Goal: Information Seeking & Learning: Check status

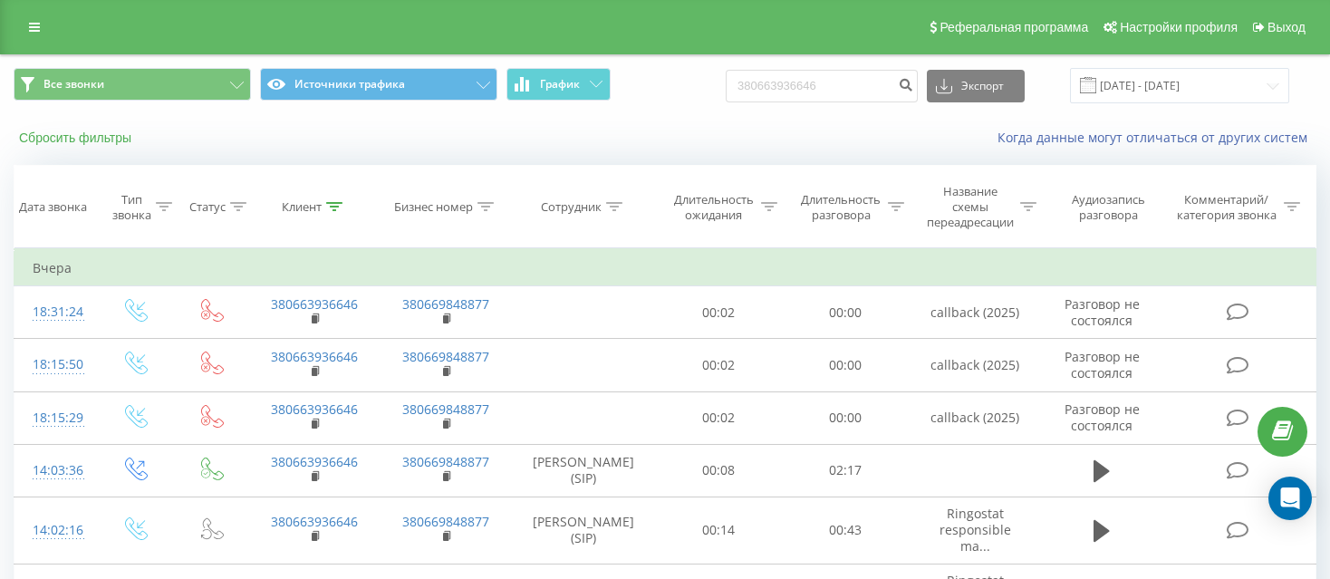
click at [64, 138] on button "Сбросить фильтры" at bounding box center [77, 138] width 127 height 16
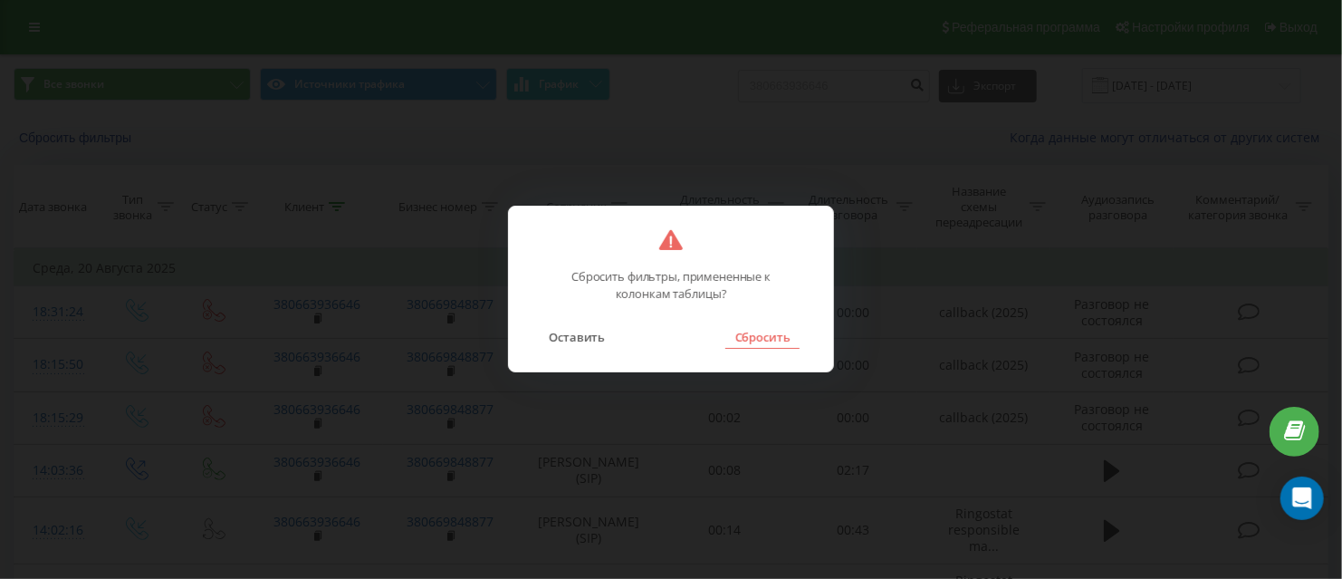
click at [756, 341] on button "Сбросить" at bounding box center [761, 337] width 73 height 24
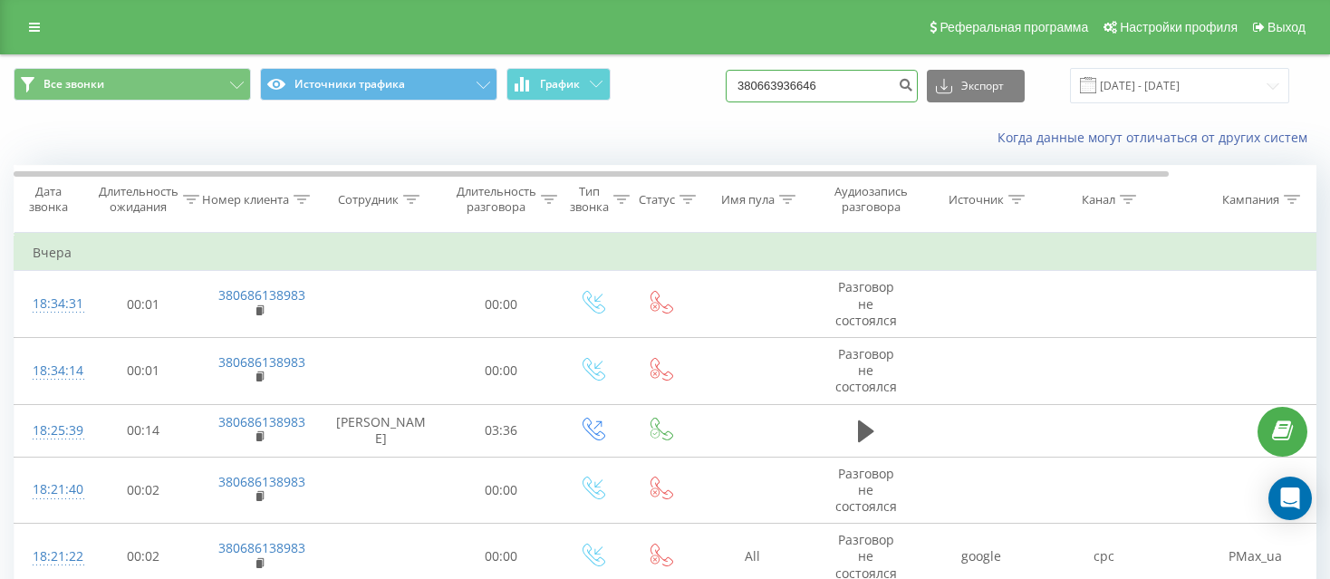
drag, startPoint x: 853, startPoint y: 84, endPoint x: 661, endPoint y: 94, distance: 192.3
click at [661, 94] on div "Все звонки Источники трафика График 380663936646 Экспорт .csv .xls .xlsx [DATE]…" at bounding box center [665, 85] width 1302 height 35
click at [677, 107] on div "Все звонки Источники трафика График Экспорт .csv .xls .xlsx [DATE] - [DATE]" at bounding box center [665, 85] width 1328 height 61
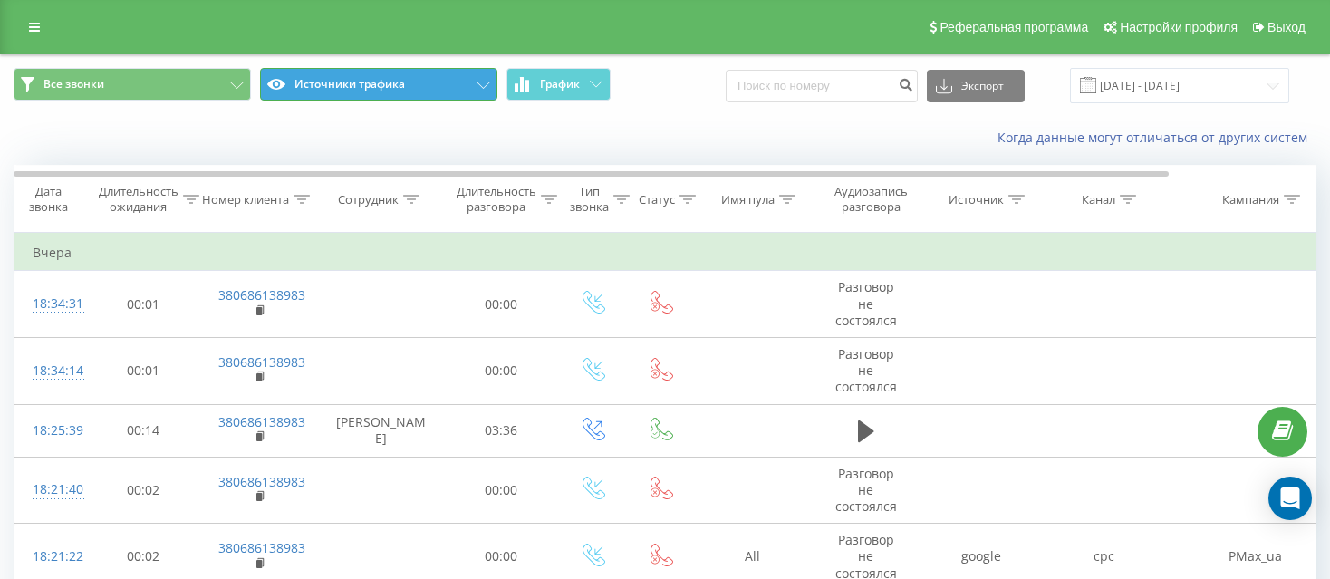
click at [463, 82] on button "Источники трафика" at bounding box center [378, 84] width 237 height 33
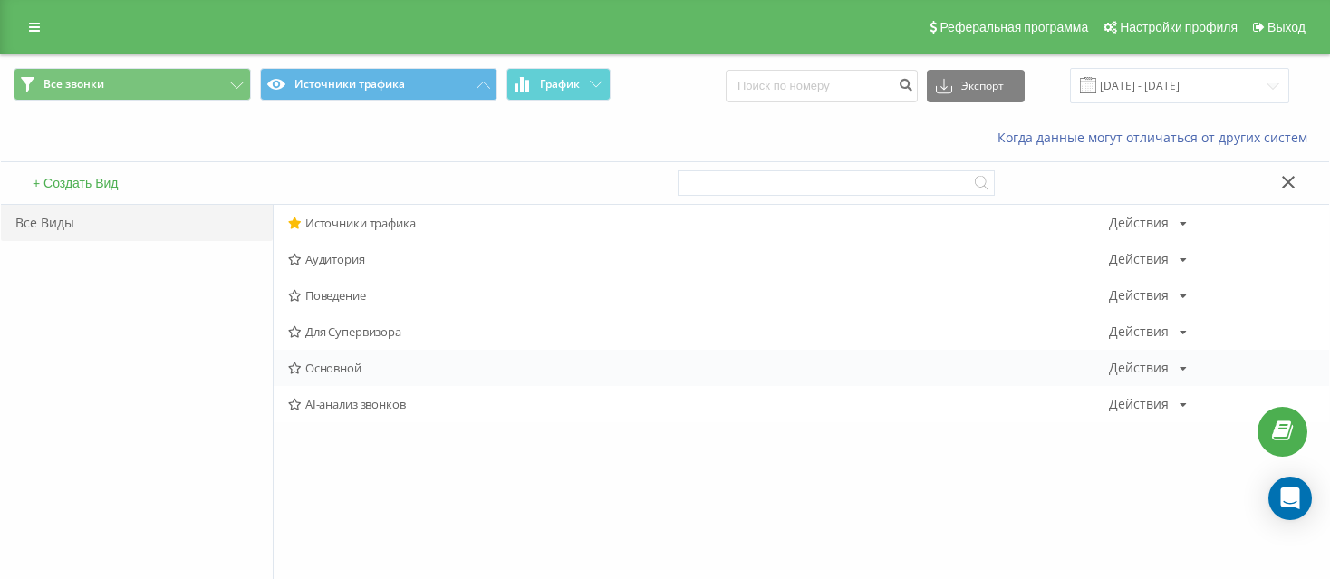
click at [336, 366] on span "Основной" at bounding box center [698, 367] width 821 height 13
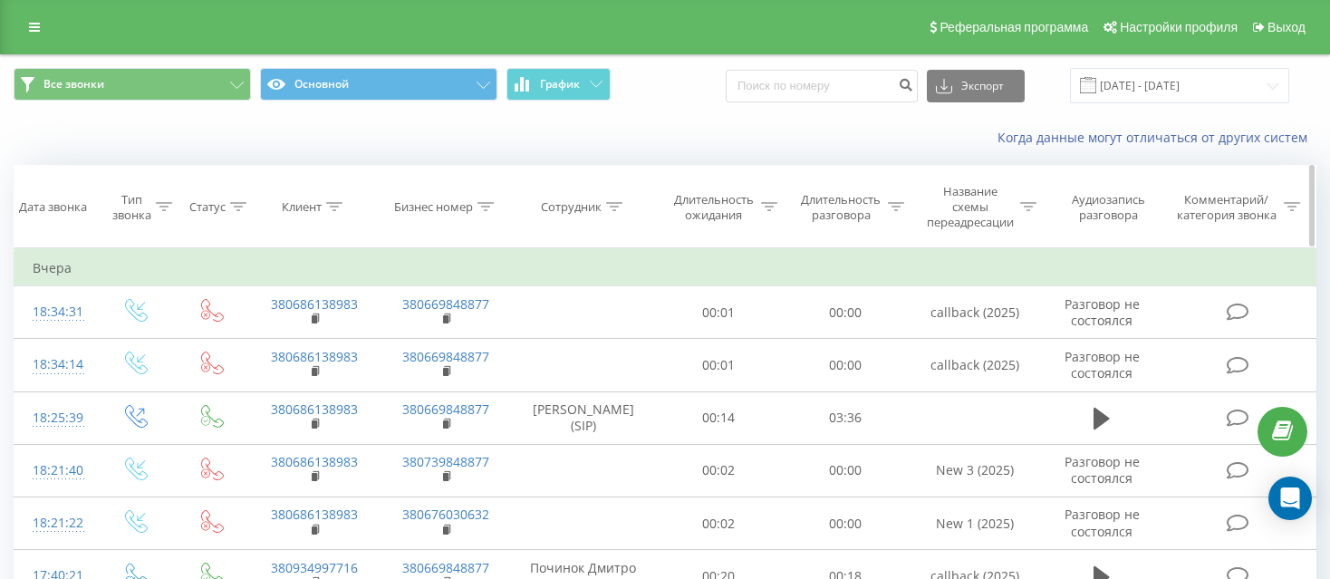
click at [484, 205] on icon at bounding box center [485, 206] width 16 height 9
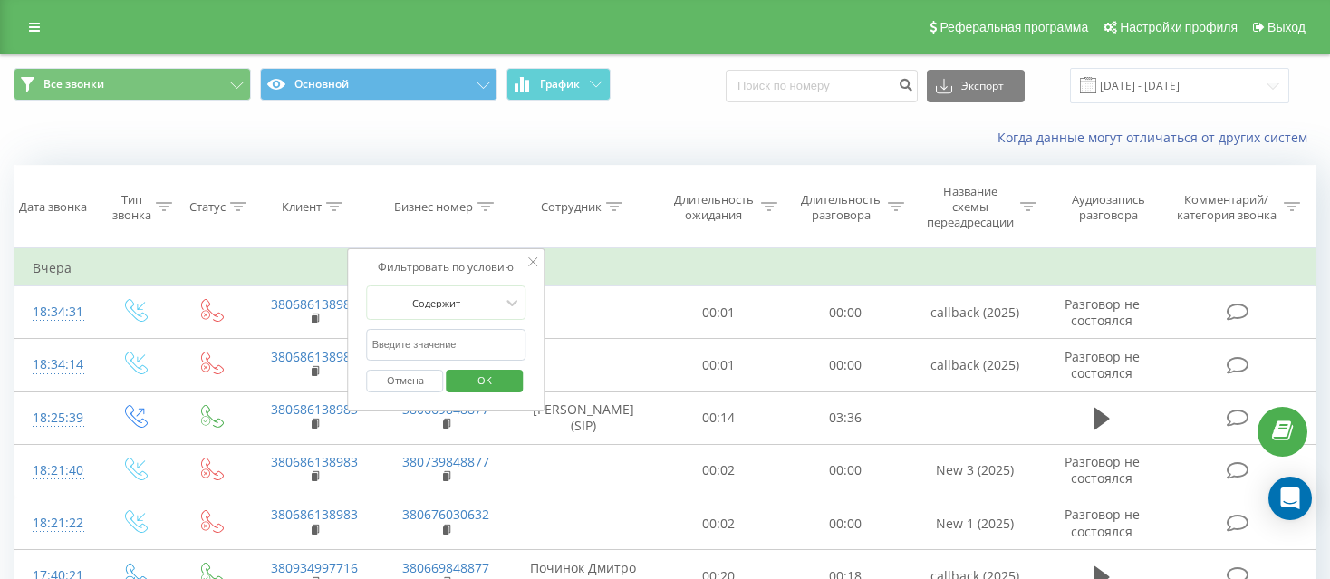
click at [445, 341] on input "text" at bounding box center [446, 345] width 159 height 32
type input "073"
click at [492, 374] on span "OK" at bounding box center [484, 380] width 51 height 28
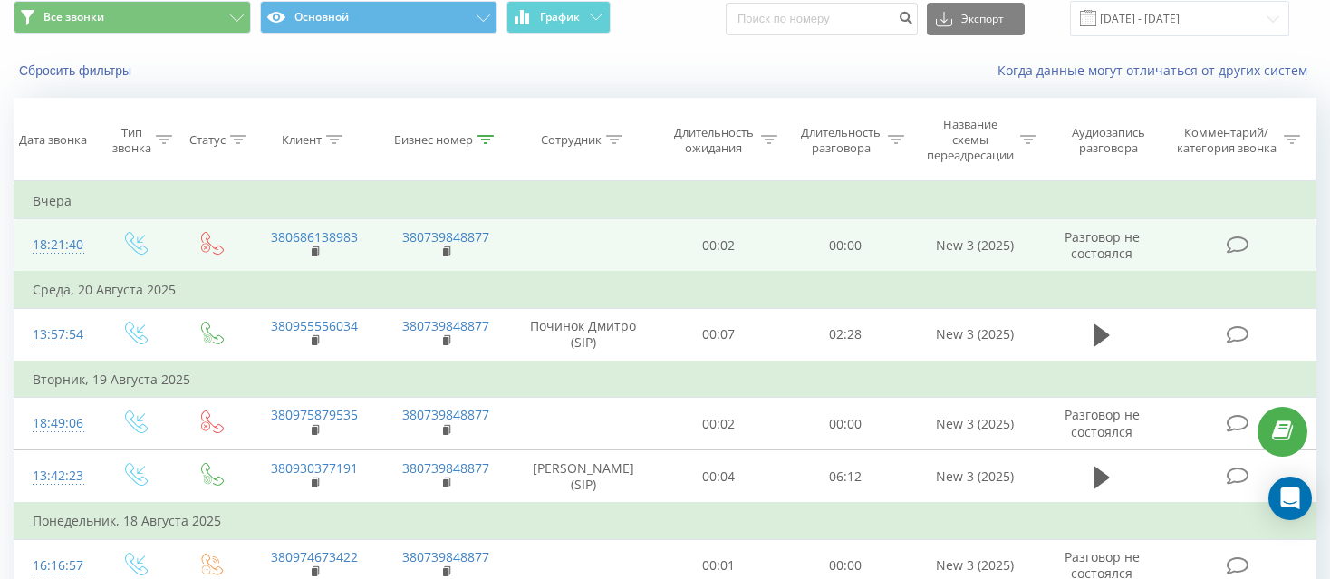
scroll to position [91, 0]
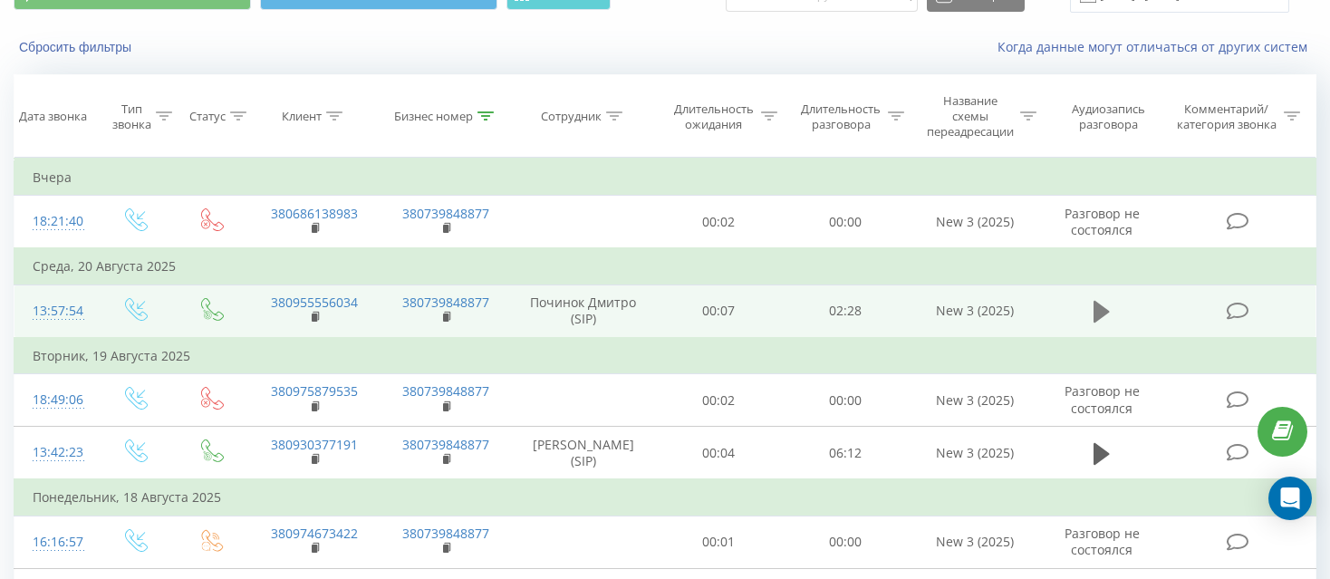
click at [1101, 311] on icon at bounding box center [1101, 312] width 16 height 22
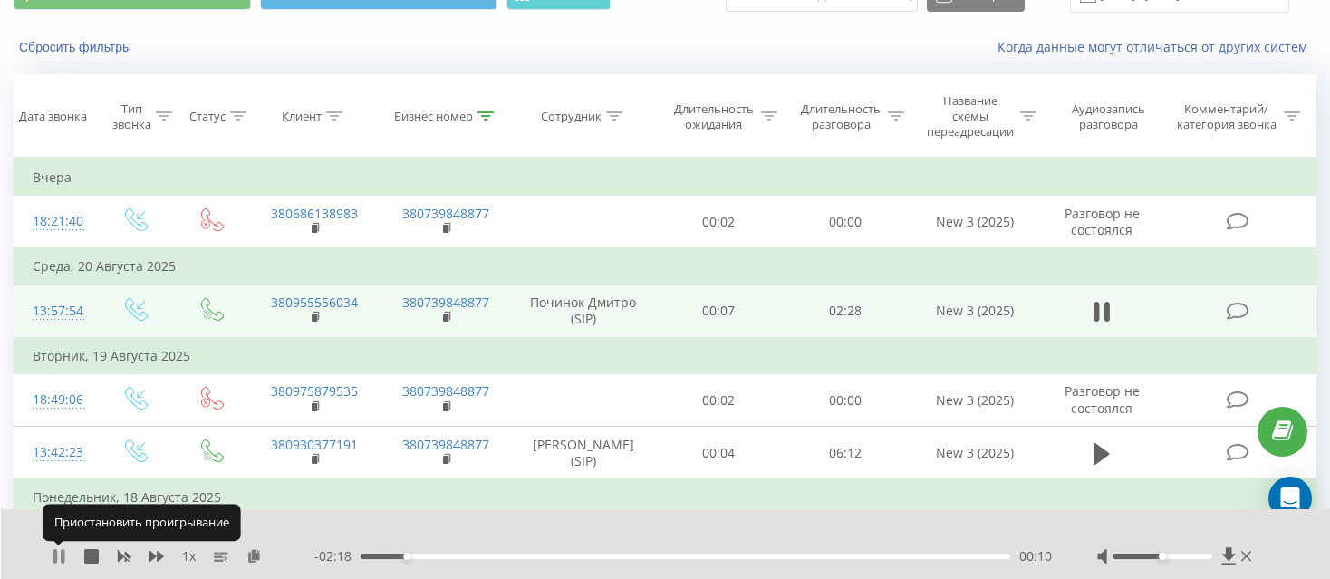
click at [59, 554] on icon at bounding box center [59, 556] width 14 height 14
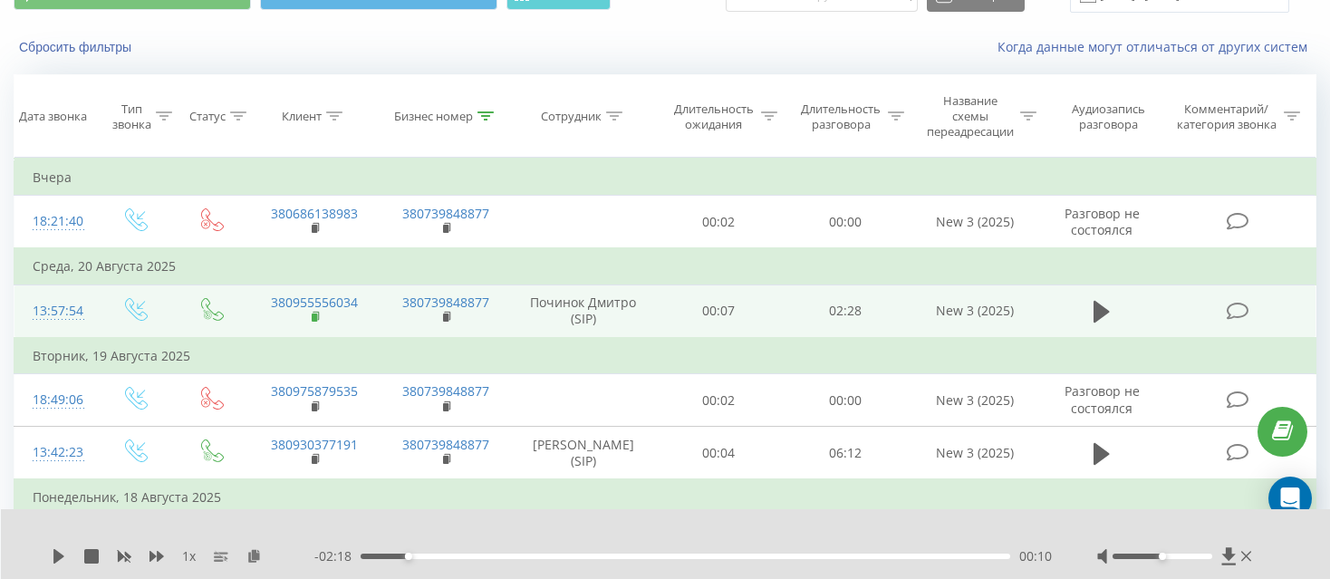
click at [312, 314] on rect at bounding box center [314, 317] width 5 height 8
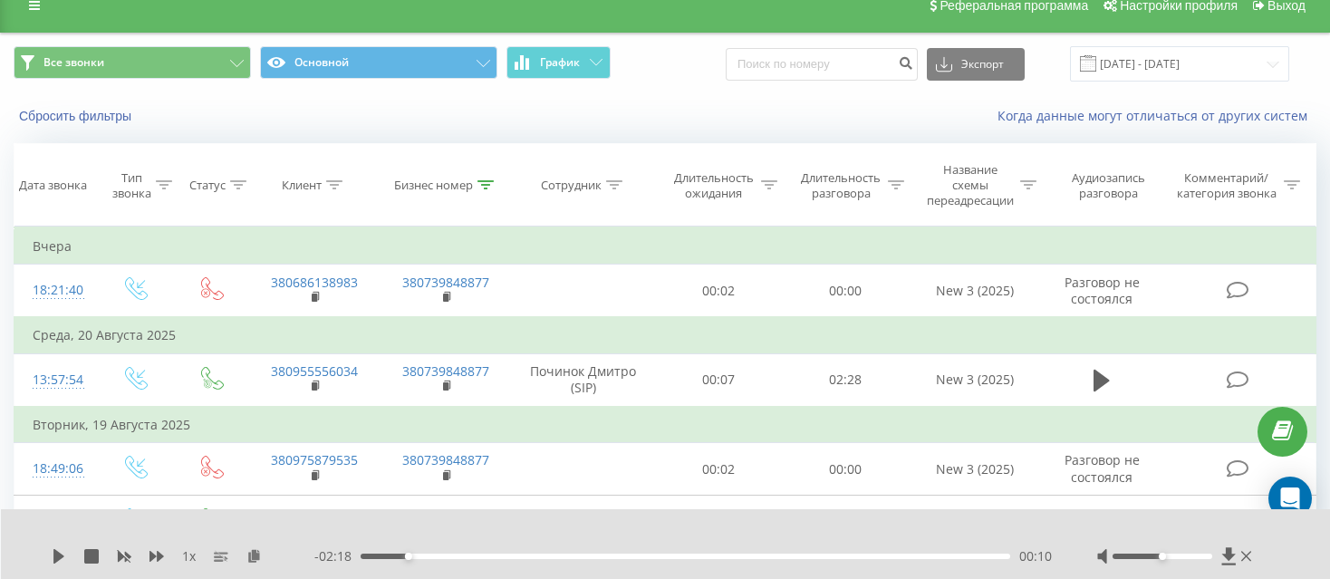
scroll to position [0, 0]
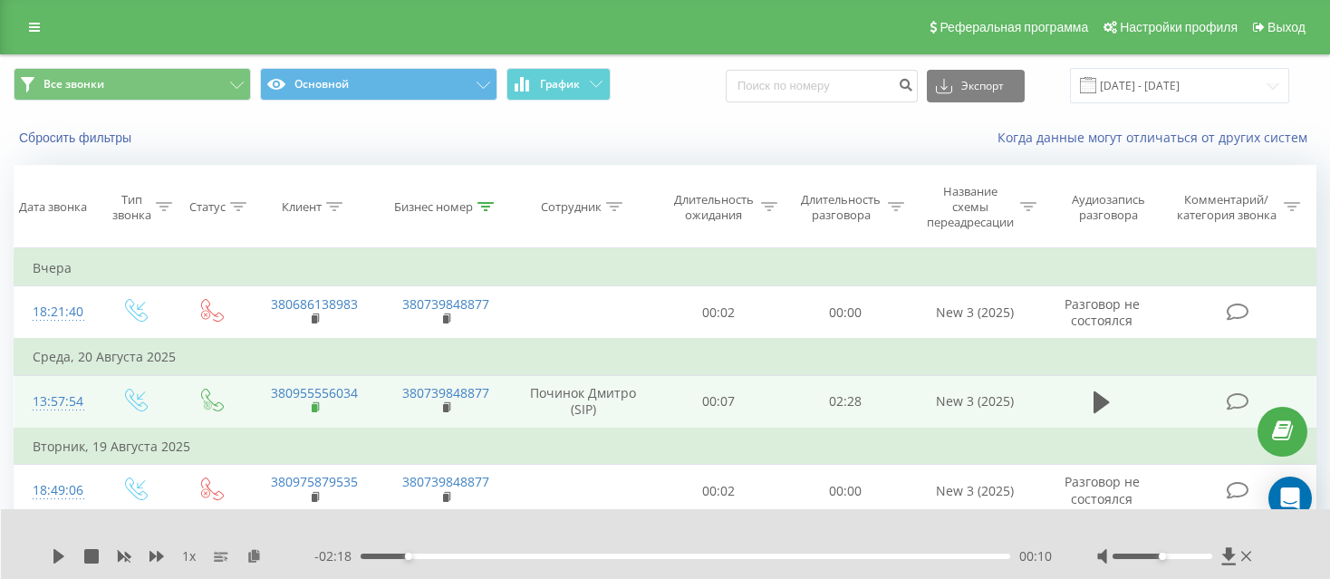
click at [314, 401] on icon at bounding box center [317, 407] width 10 height 13
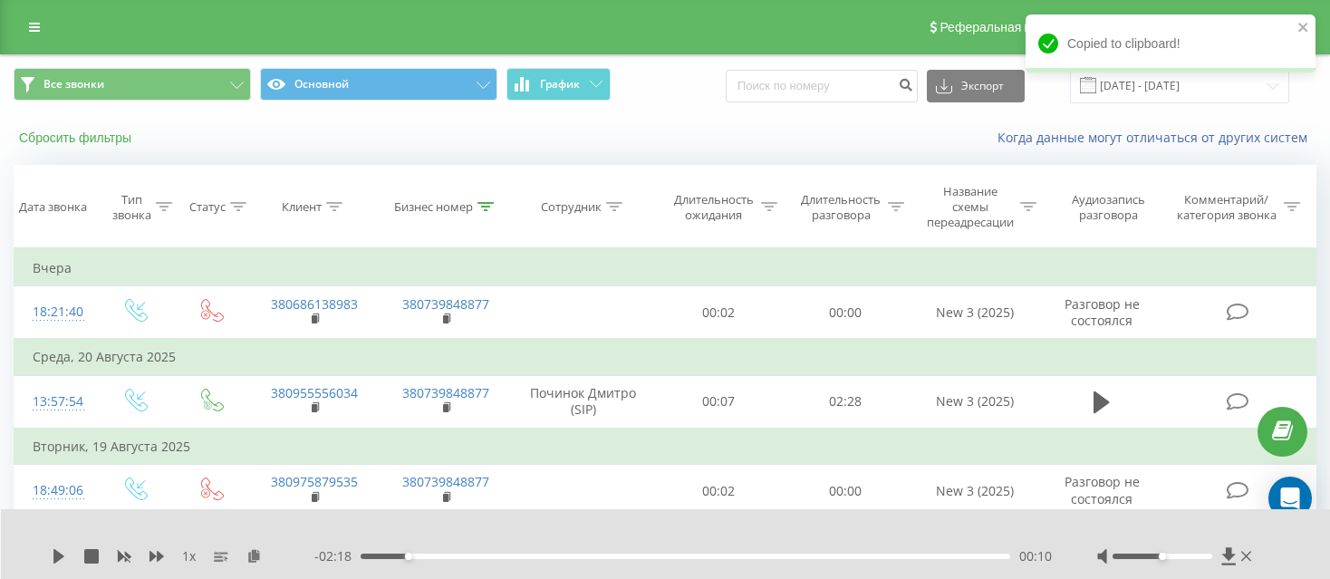
click at [95, 137] on button "Сбросить фильтры" at bounding box center [77, 138] width 127 height 16
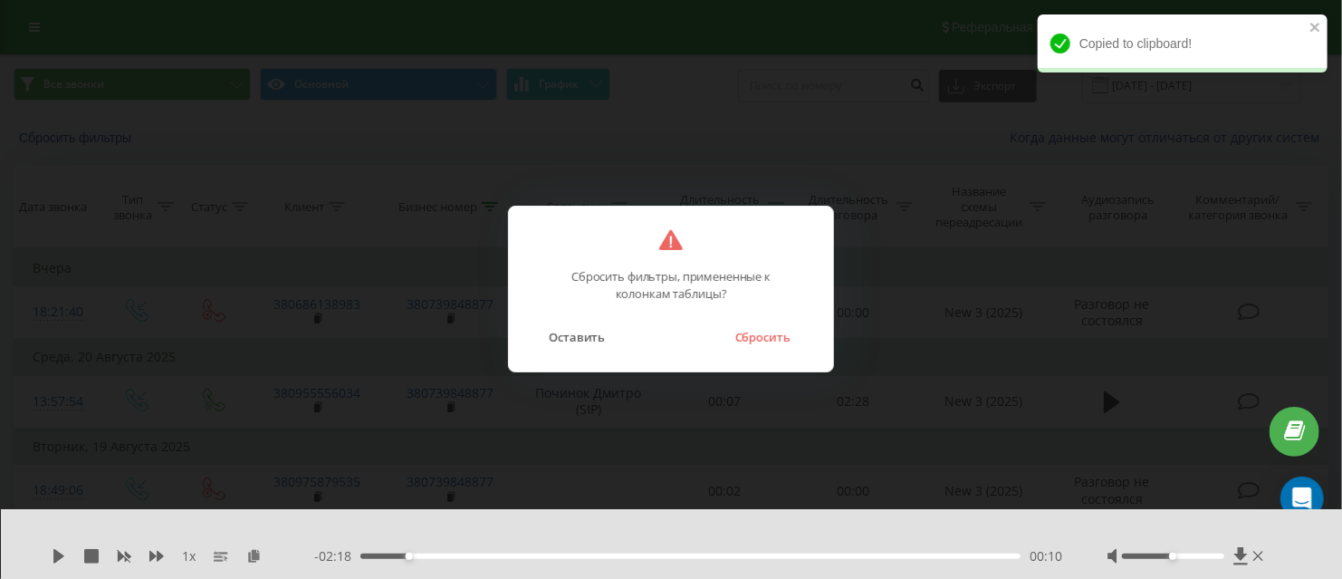
click at [774, 337] on button "Сбросить" at bounding box center [761, 337] width 73 height 24
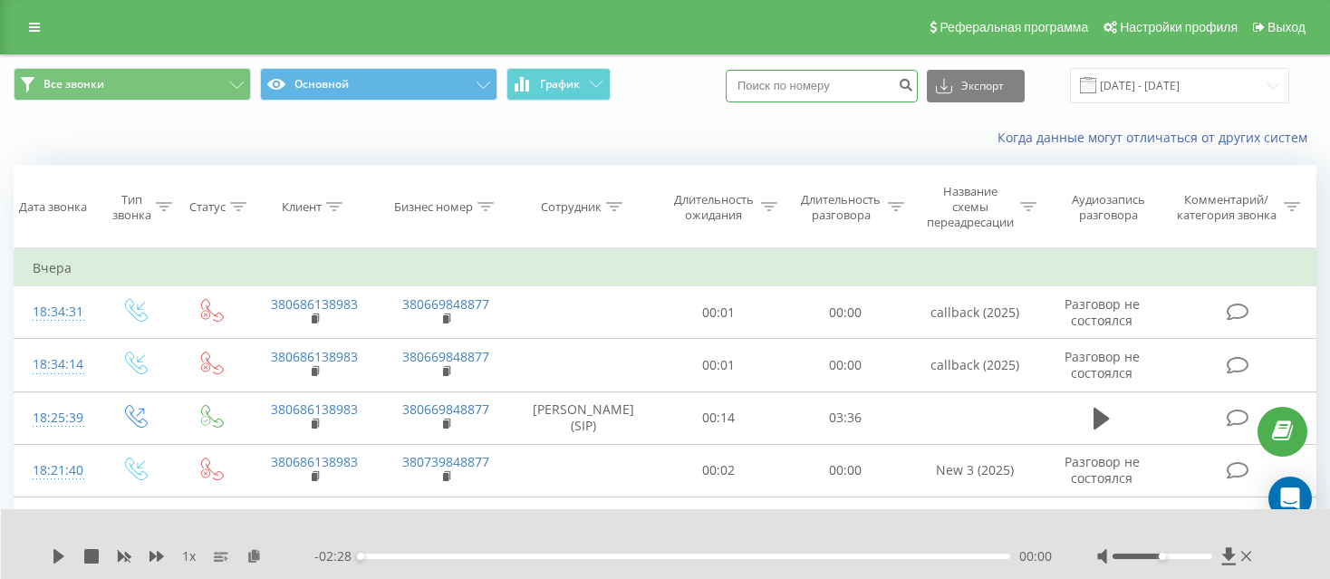
click at [803, 88] on input at bounding box center [821, 86] width 192 height 33
paste input "380955556034"
type input "380955556034"
click at [913, 80] on icon "submit" at bounding box center [905, 82] width 15 height 11
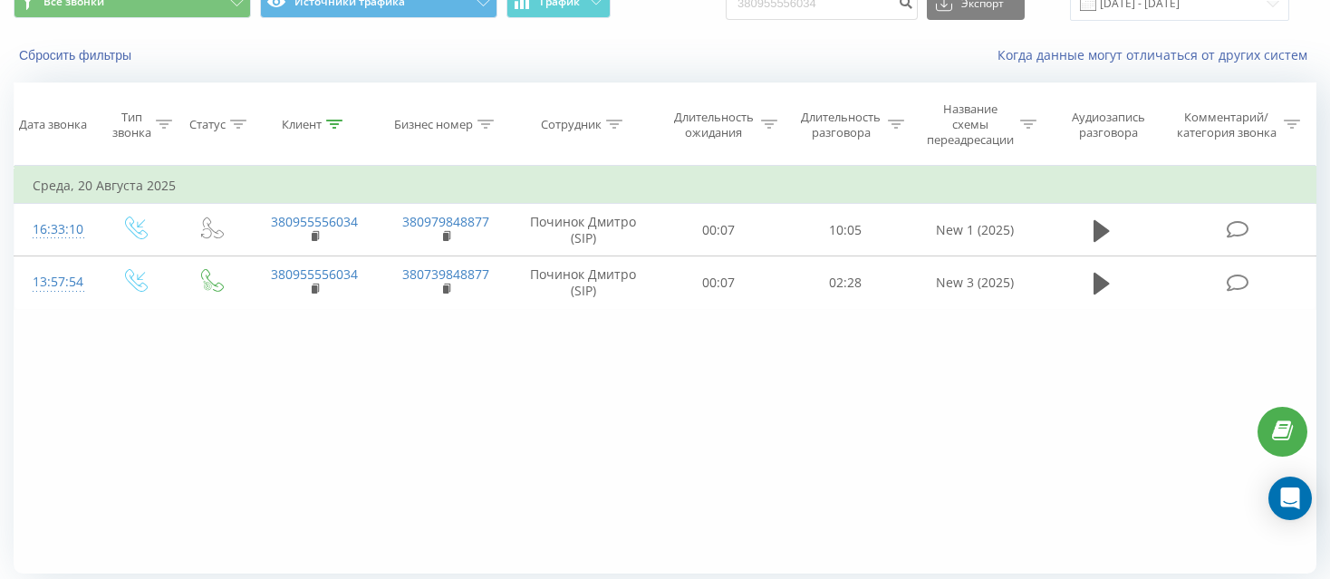
scroll to position [53, 0]
